Goal: Transaction & Acquisition: Purchase product/service

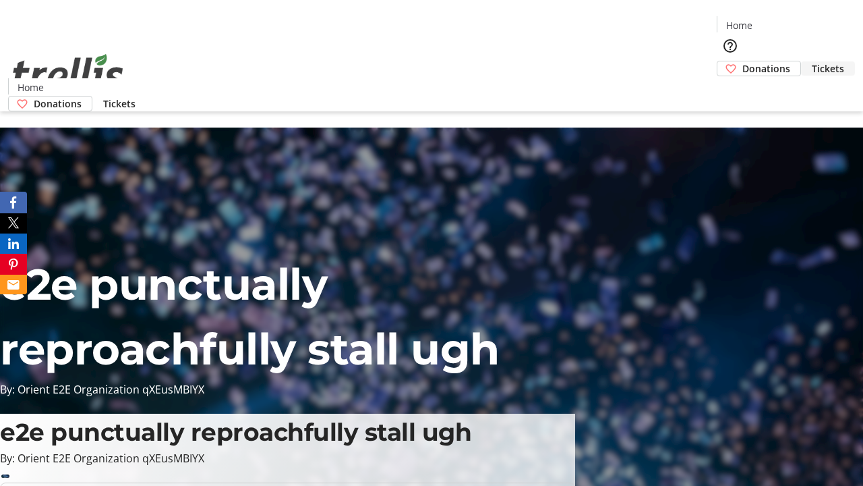
click at [812, 61] on span "Tickets" at bounding box center [828, 68] width 32 height 14
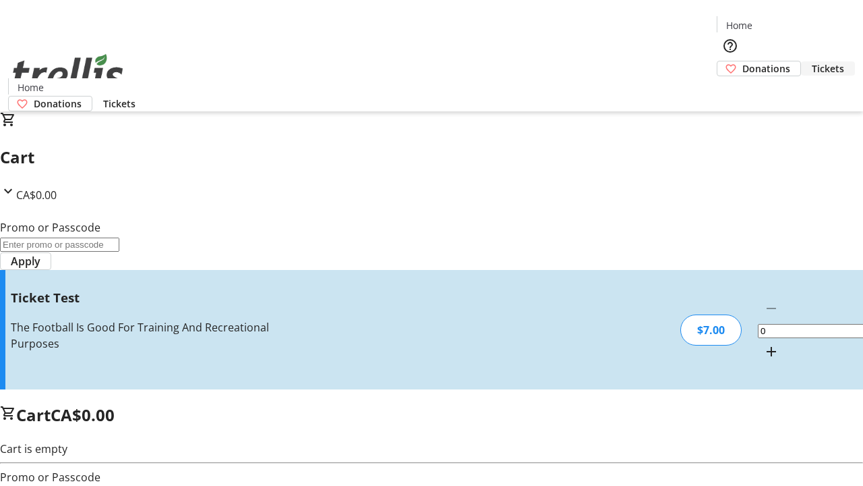
click at [763, 343] on mat-icon "Increment by one" at bounding box center [771, 351] width 16 height 16
type input "1"
